Goal: Task Accomplishment & Management: Manage account settings

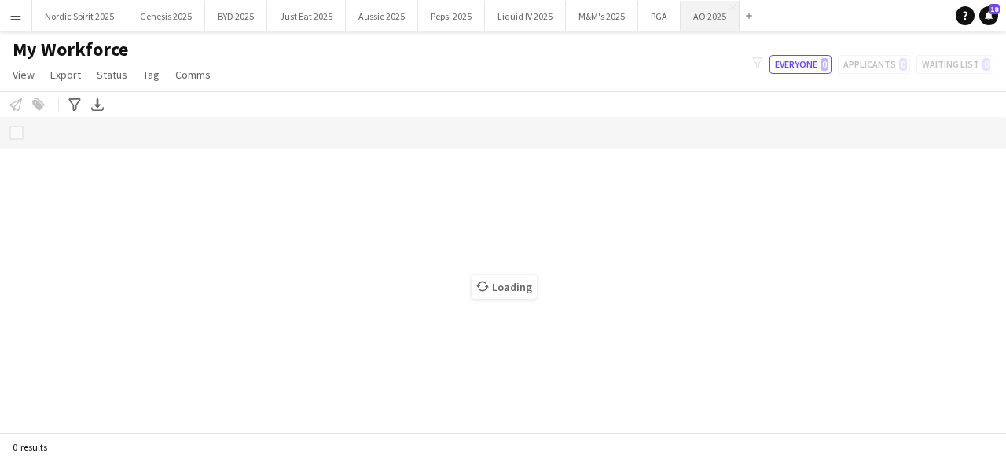
click at [684, 2] on button "AO 2025 Close" at bounding box center [709, 16] width 59 height 31
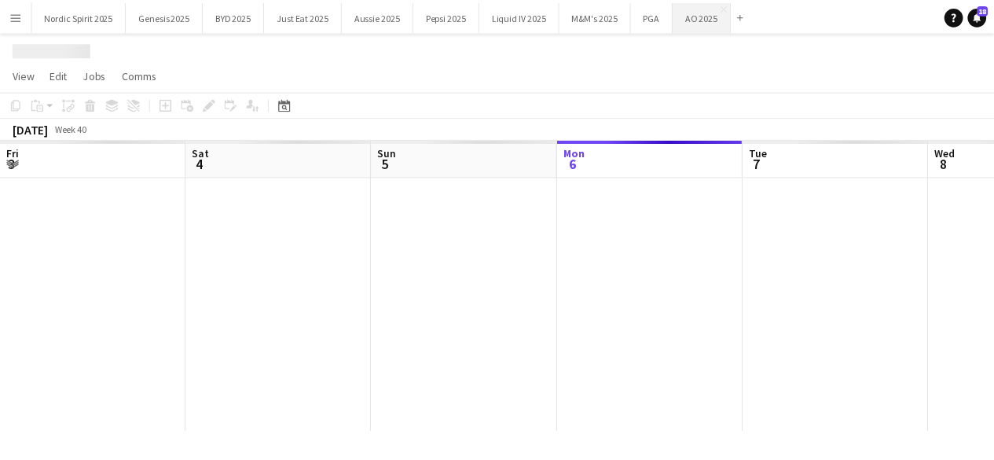
scroll to position [0, 376]
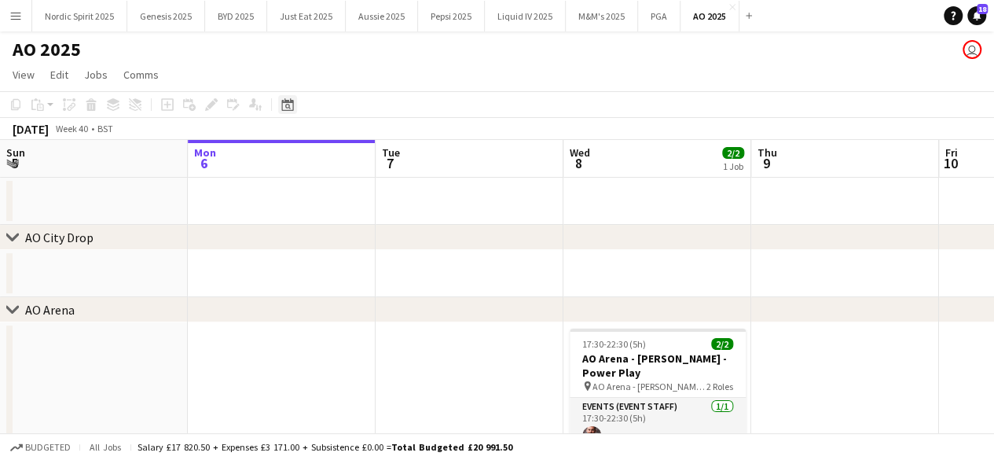
click at [281, 108] on icon "Date picker" at bounding box center [287, 104] width 13 height 13
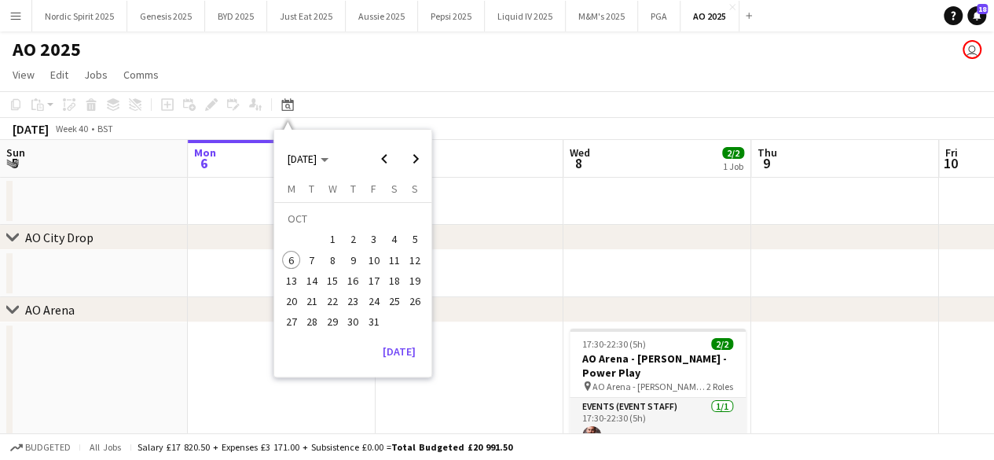
click at [324, 321] on span "29" at bounding box center [332, 322] width 19 height 19
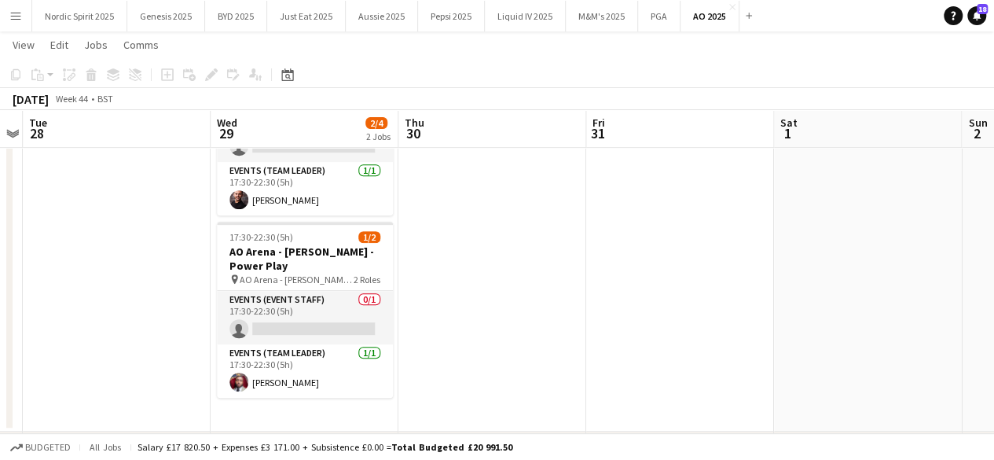
scroll to position [288, 0]
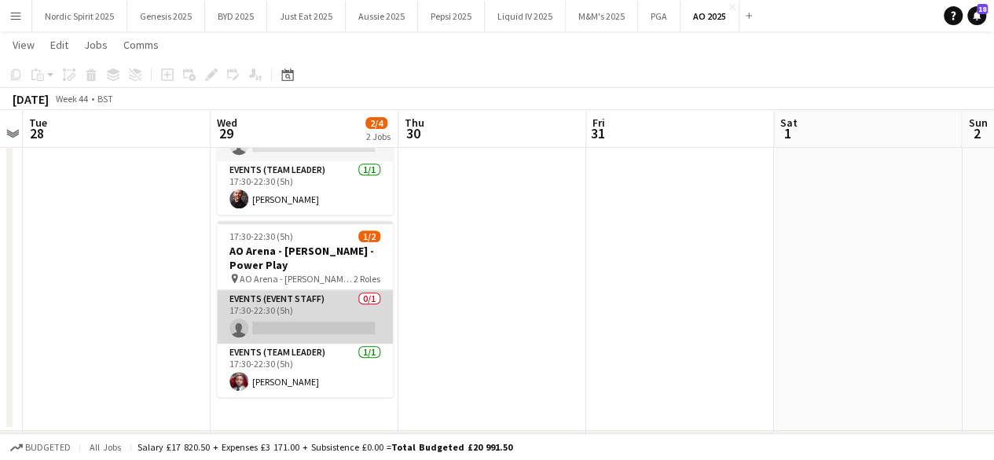
click at [278, 337] on app-card-role "Events (Event Staff) 0/1 17:30-22:30 (5h) single-neutral-actions" at bounding box center [305, 316] width 176 height 53
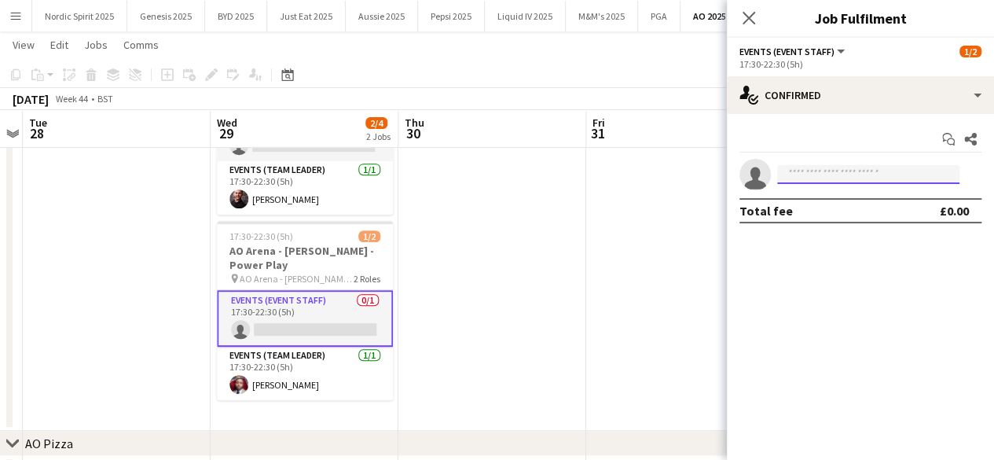
click at [805, 172] on input at bounding box center [868, 174] width 182 height 19
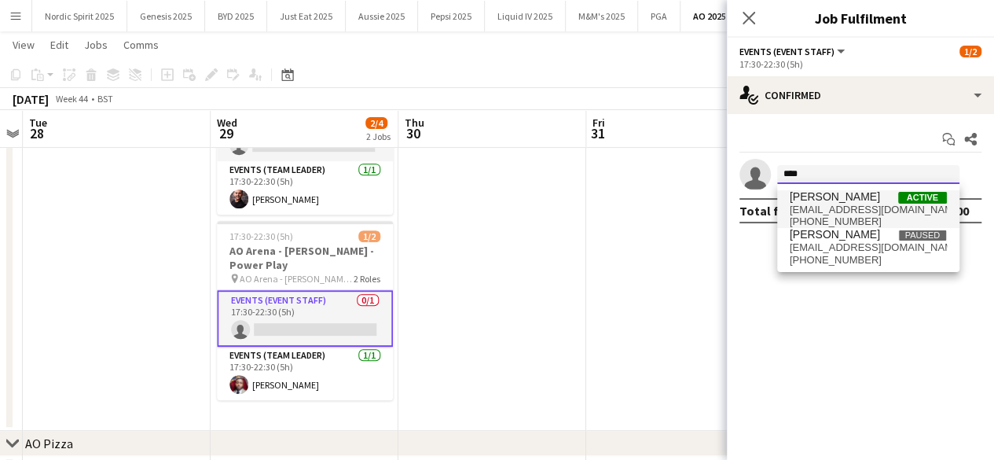
type input "***"
click at [814, 208] on span "[EMAIL_ADDRESS][DOMAIN_NAME]" at bounding box center [868, 210] width 157 height 13
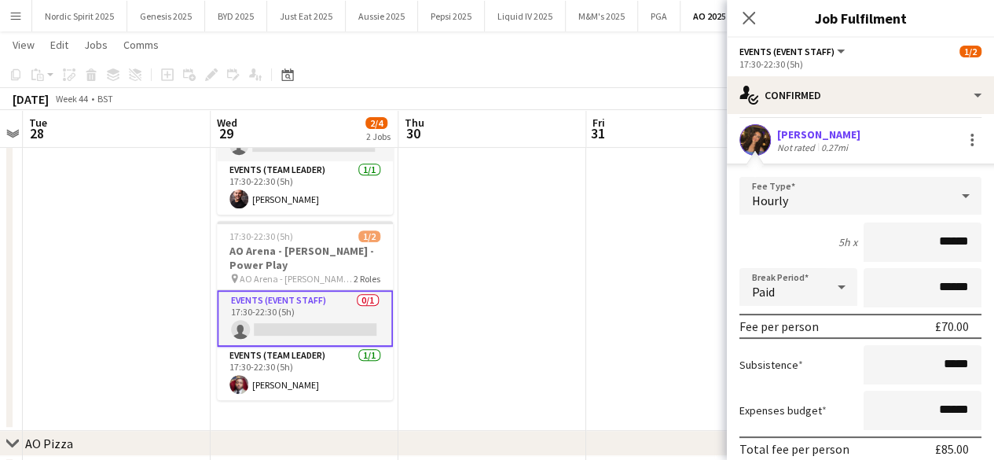
scroll to position [132, 0]
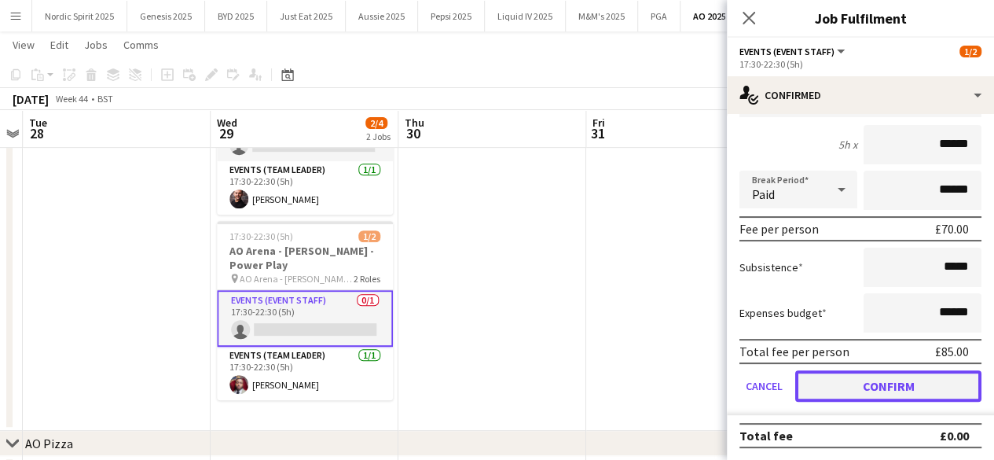
click at [886, 394] on button "Confirm" at bounding box center [888, 385] width 186 height 31
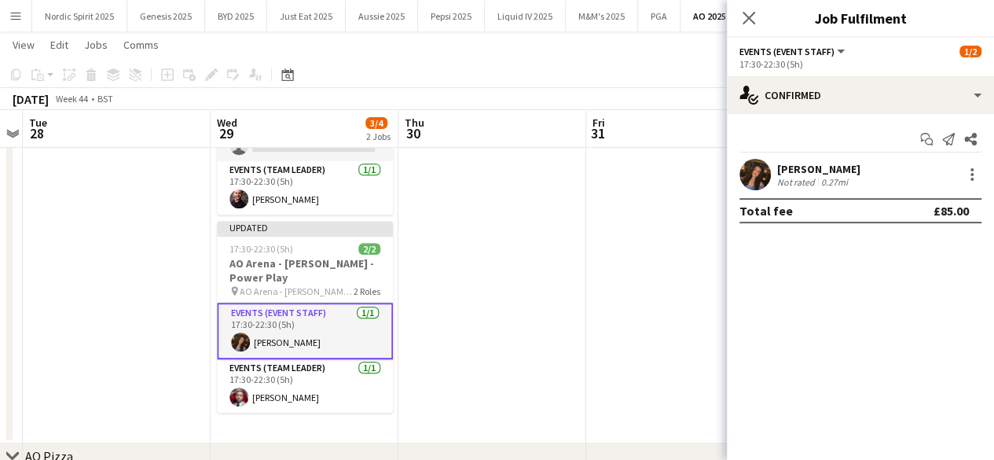
scroll to position [0, 0]
click at [693, 292] on app-date-cell at bounding box center [680, 237] width 188 height 411
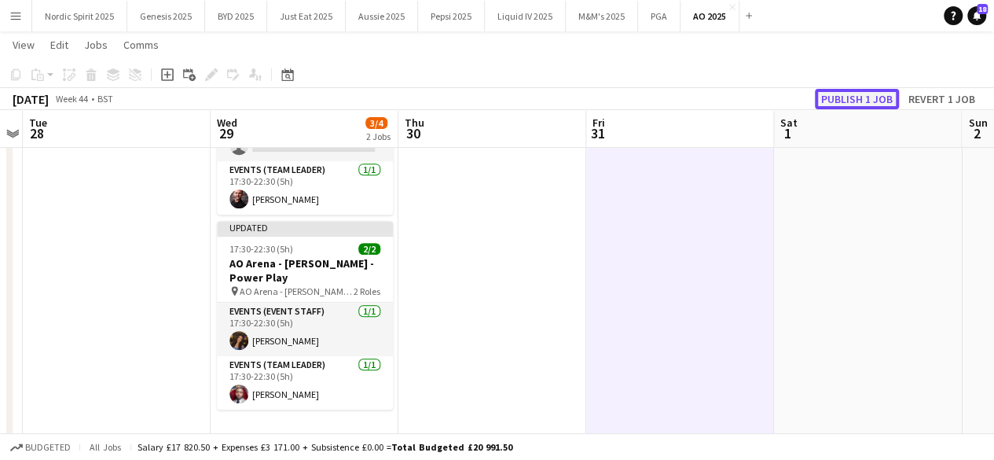
click at [833, 99] on button "Publish 1 job" at bounding box center [857, 99] width 84 height 20
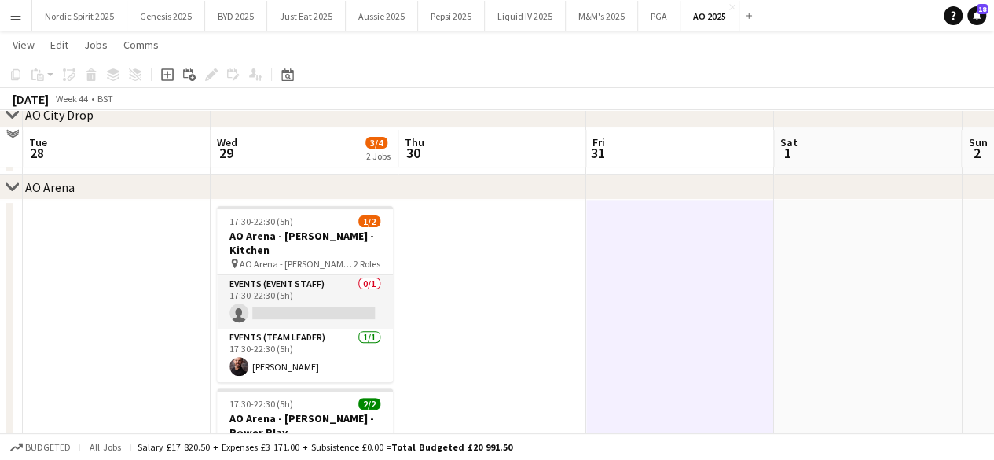
scroll to position [108, 0]
